Goal: Information Seeking & Learning: Learn about a topic

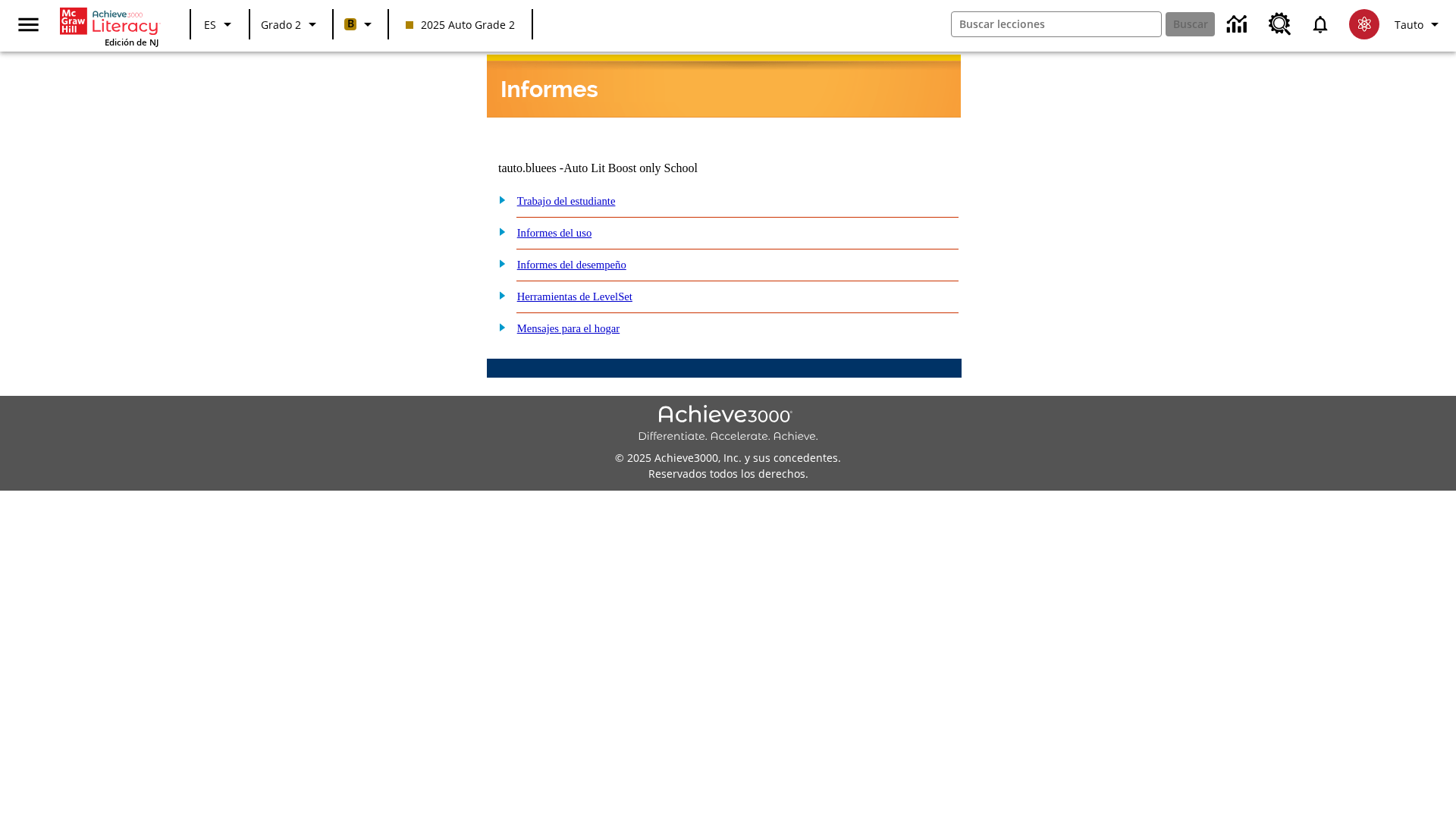
click at [591, 258] on link "Informes del desempeño" at bounding box center [572, 265] width 109 height 12
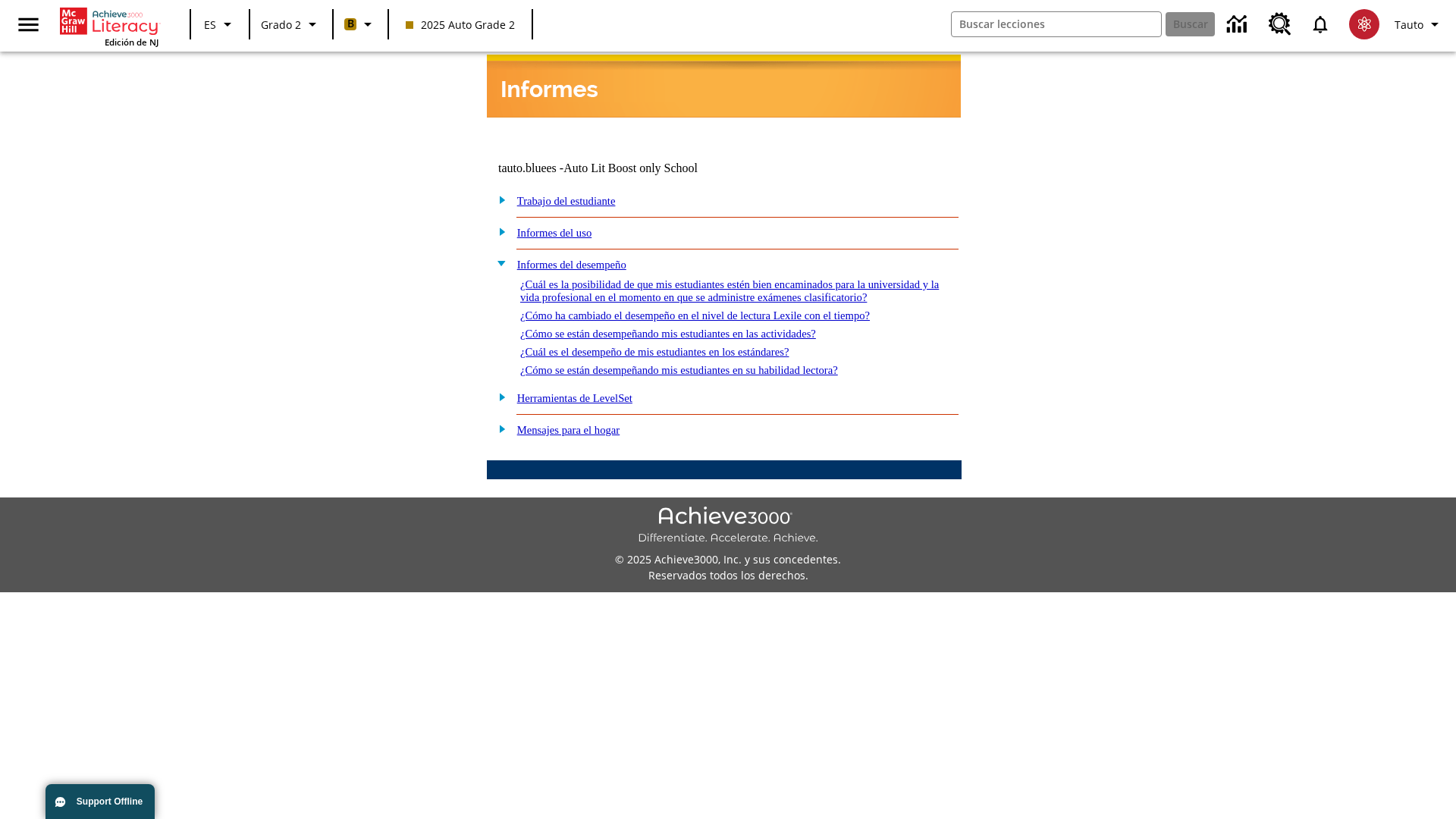
click at [693, 328] on link "¿Cómo se están desempeñando mis estudiantes en las actividades?" at bounding box center [668, 334] width 296 height 12
